Goal: Check status: Check status

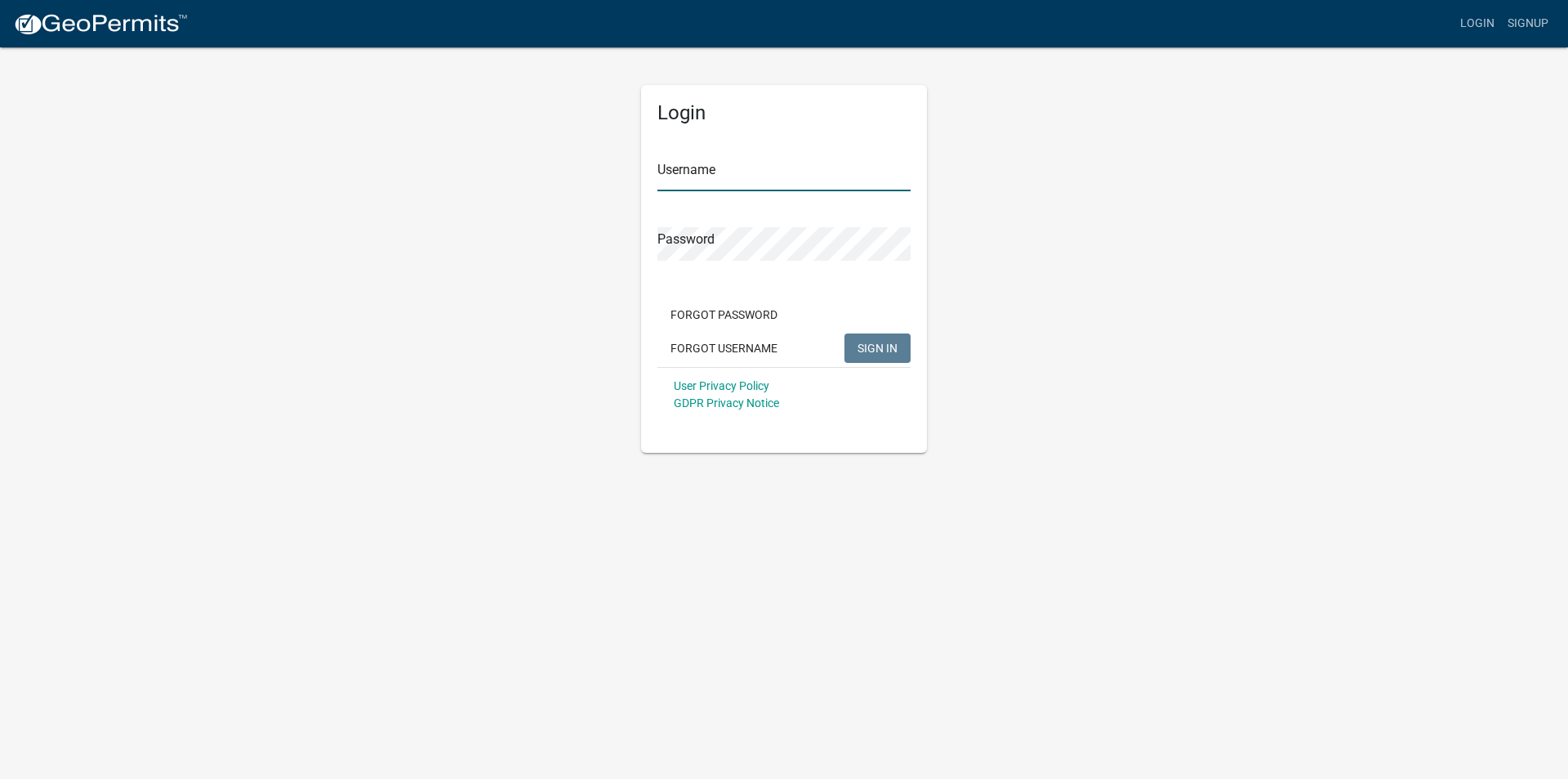
type input "streetdept"
click at [865, 338] on button "SIGN IN" at bounding box center [877, 348] width 66 height 30
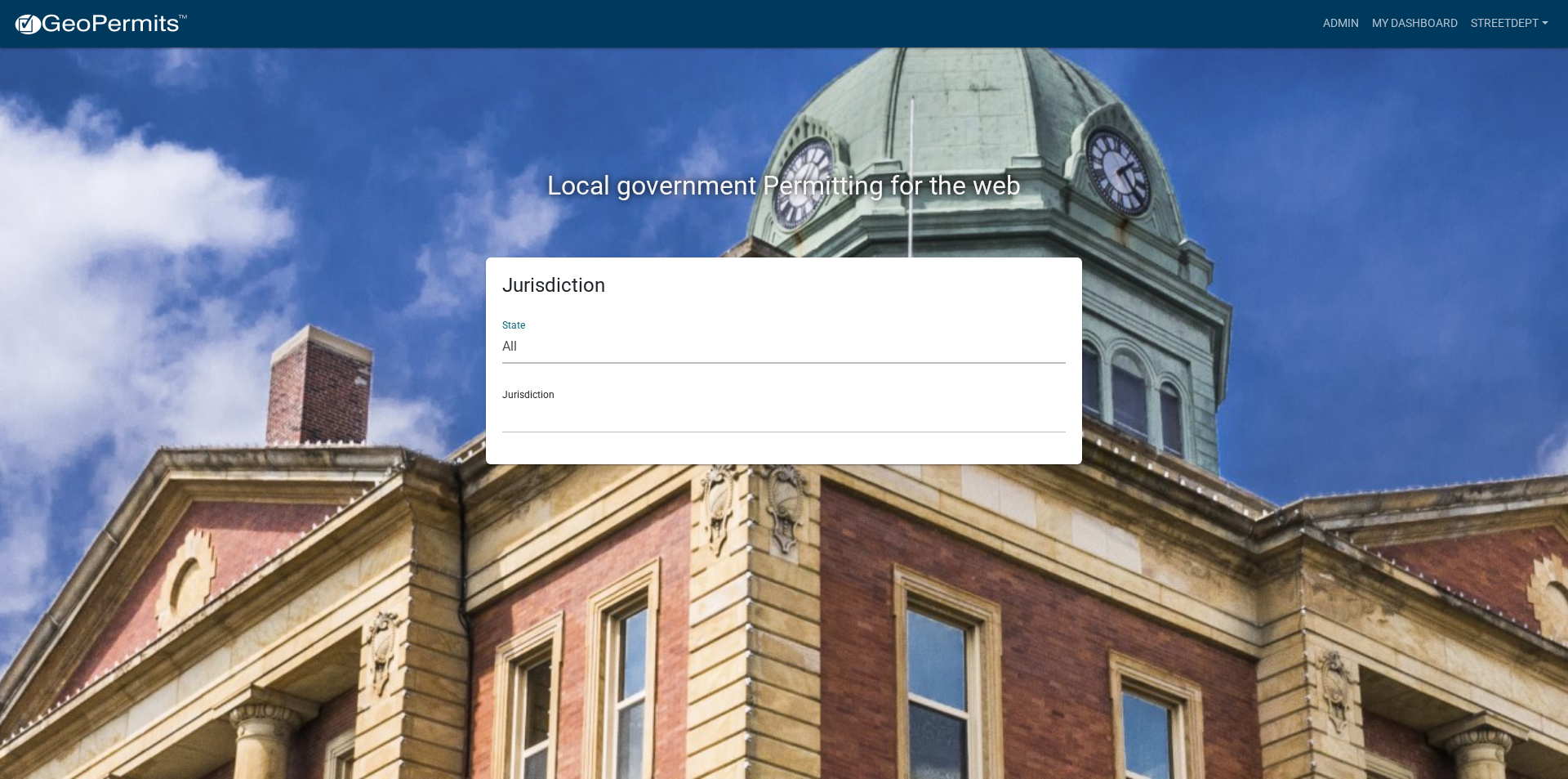
click at [537, 348] on select "All [US_STATE] [US_STATE] [US_STATE] [US_STATE] [US_STATE] [US_STATE] [US_STATE…" at bounding box center [784, 347] width 563 height 34
select select "[US_STATE]"
click at [502, 330] on select "All [US_STATE] [US_STATE] [US_STATE] [US_STATE] [US_STATE] [US_STATE] [US_STATE…" at bounding box center [784, 347] width 563 height 34
click at [613, 413] on select "[GEOGRAPHIC_DATA], [US_STATE] [GEOGRAPHIC_DATA], [US_STATE] [GEOGRAPHIC_DATA], …" at bounding box center [784, 416] width 563 height 34
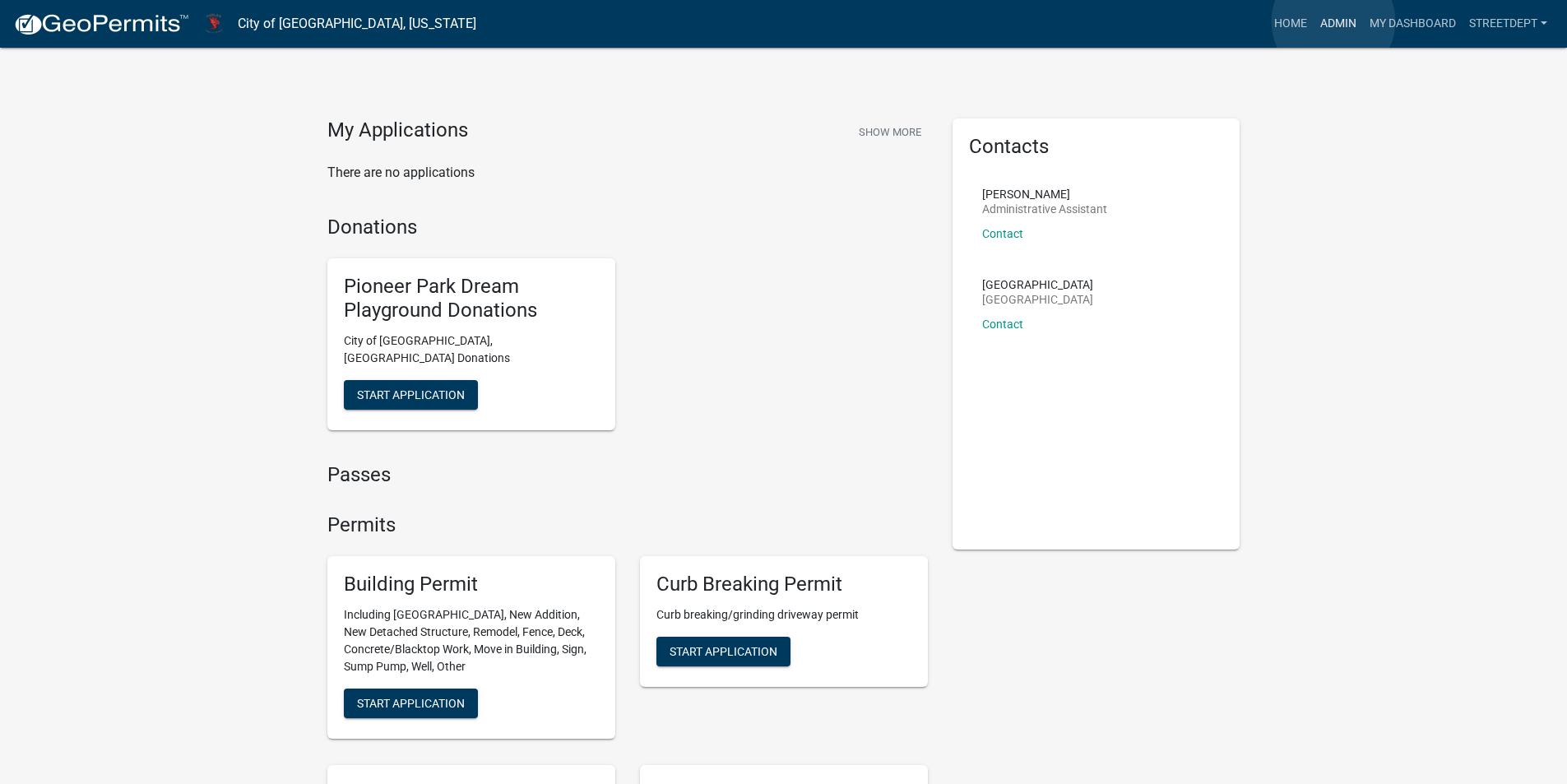
click at [1333, 21] on link "Admin" at bounding box center [1338, 24] width 49 height 31
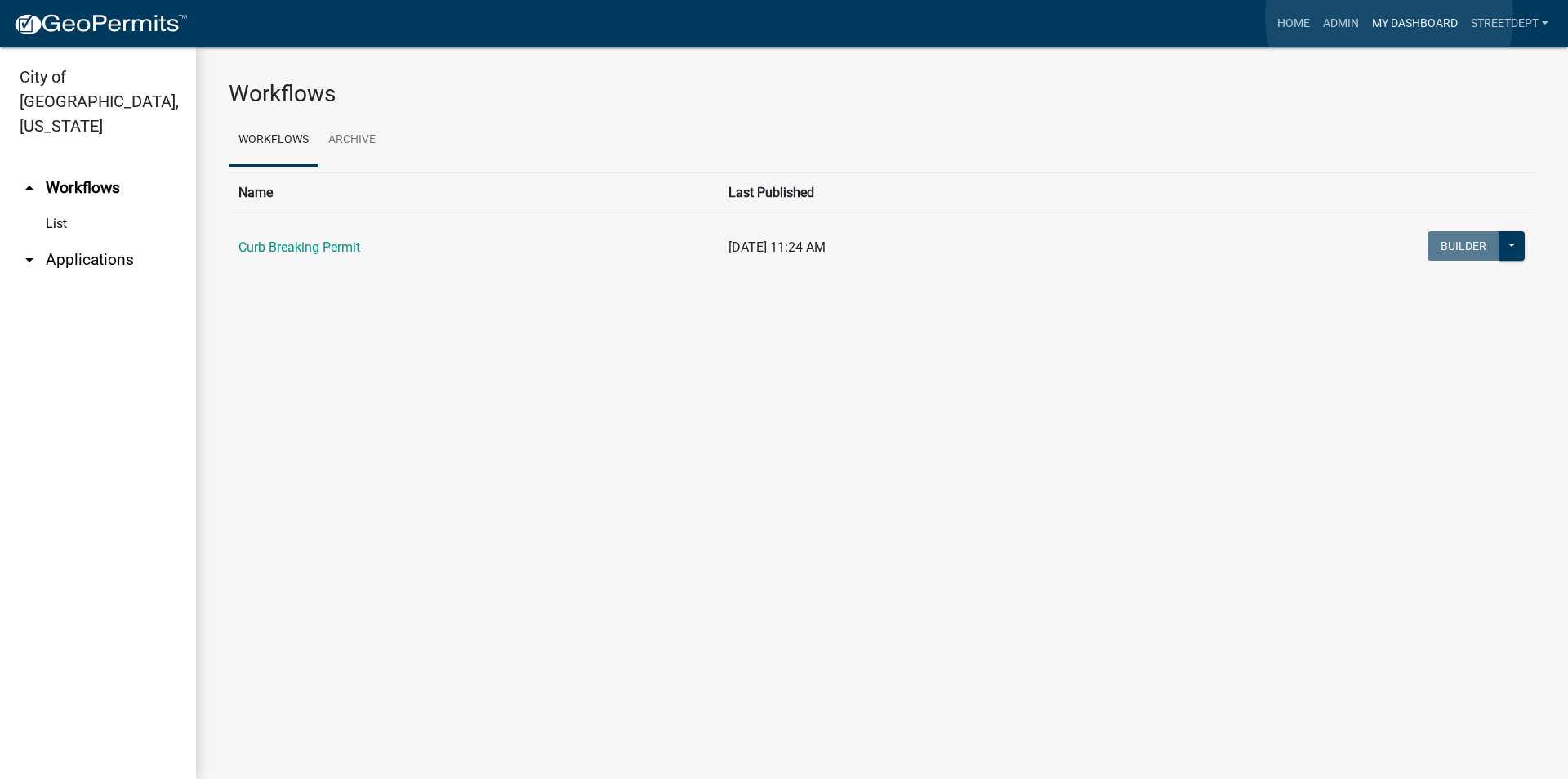
click at [1389, 17] on link "My Dashboard" at bounding box center [1414, 24] width 99 height 31
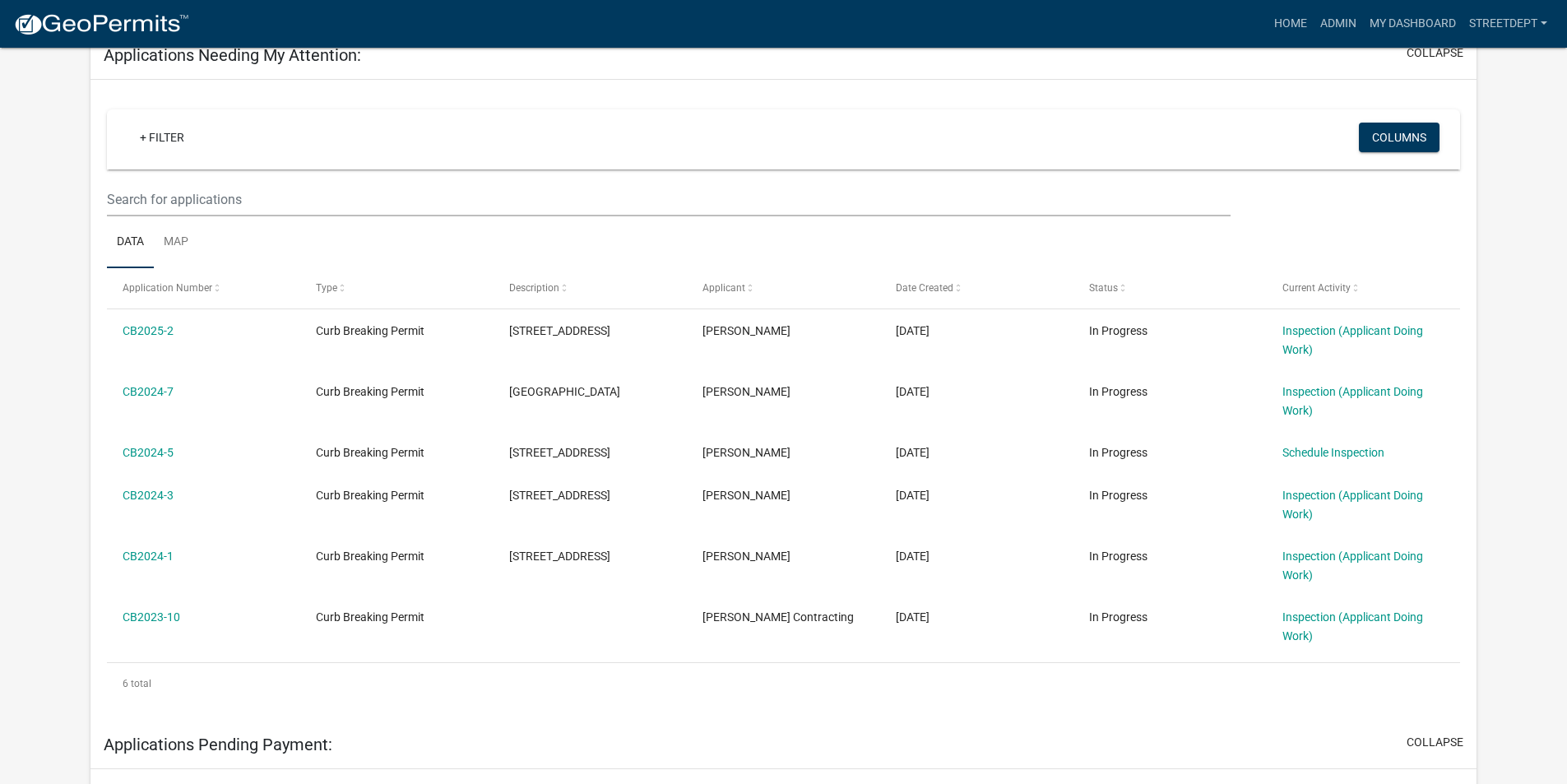
scroll to position [275, 0]
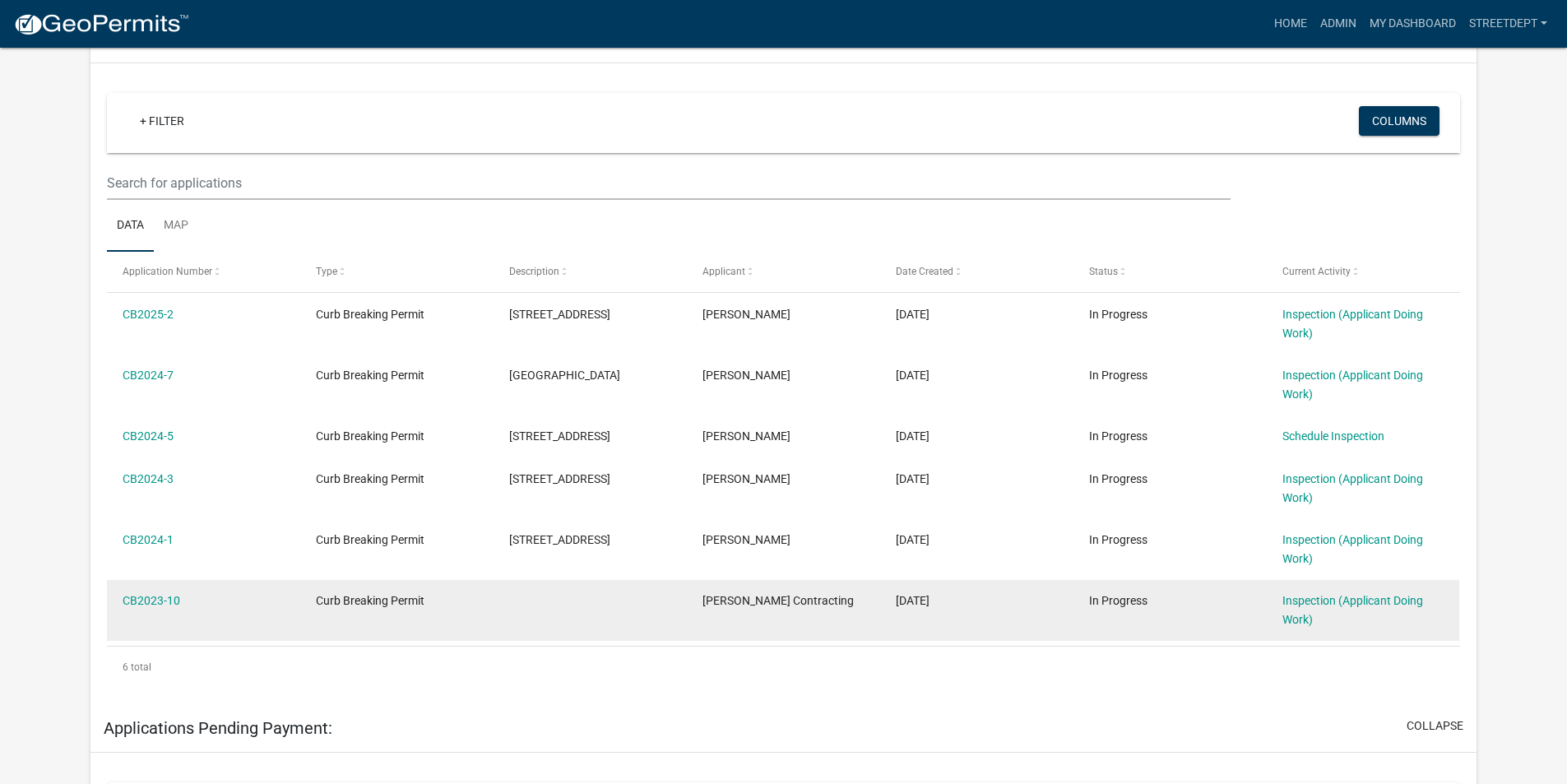
click at [546, 595] on datatable-body-cell at bounding box center [591, 611] width 194 height 61
click at [135, 601] on link "CB2023-10" at bounding box center [151, 600] width 58 height 13
